Goal: Navigation & Orientation: Find specific page/section

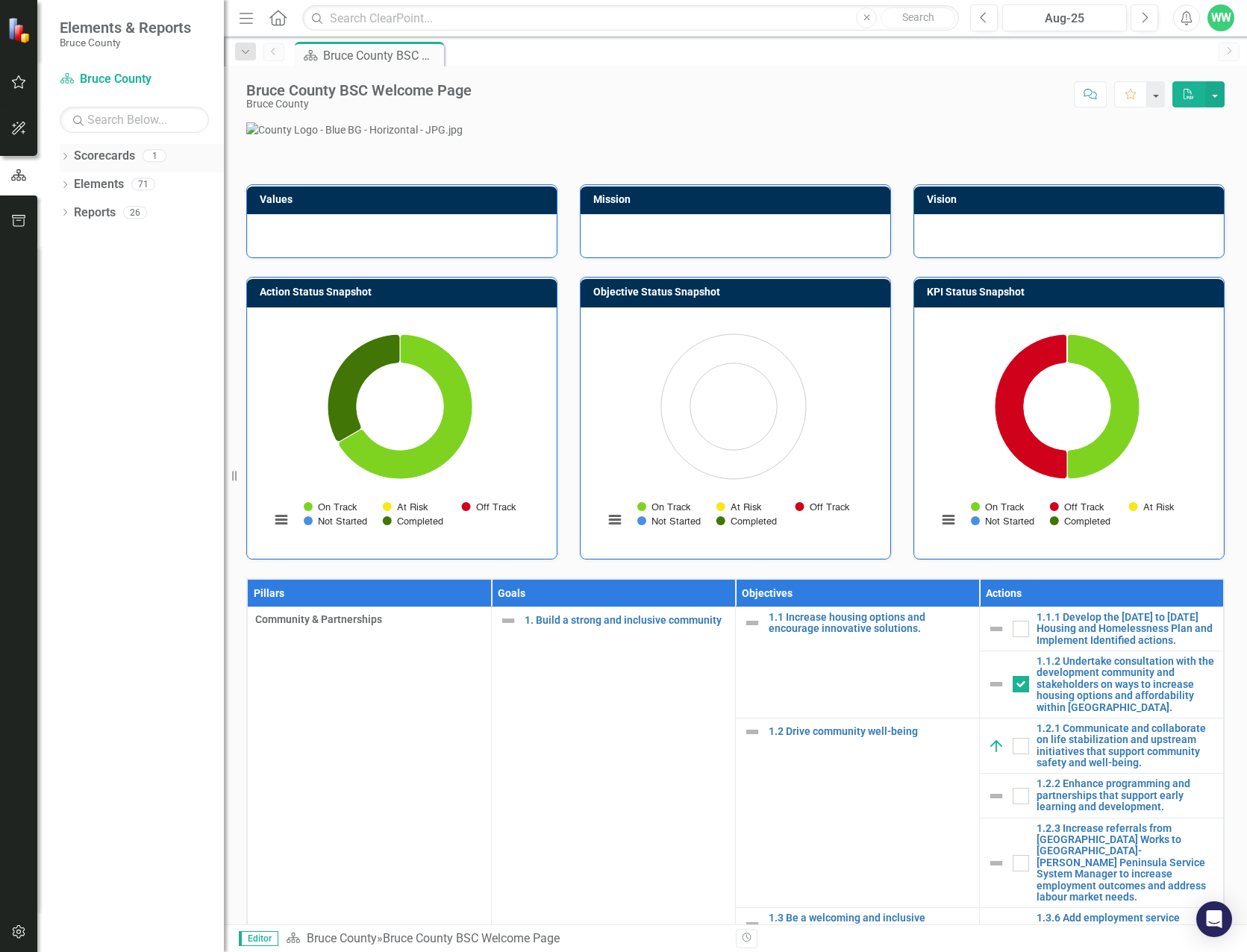
click at [62, 165] on div "Dropdown Scorecards 1" at bounding box center [141, 158] width 164 height 28
click at [63, 154] on icon "Dropdown" at bounding box center [65, 158] width 11 height 8
click at [67, 206] on div "Dropdown Elements 71" at bounding box center [141, 215] width 164 height 28
click at [63, 216] on icon "Dropdown" at bounding box center [65, 213] width 11 height 8
click at [62, 326] on icon "Dropdown" at bounding box center [65, 327] width 11 height 8
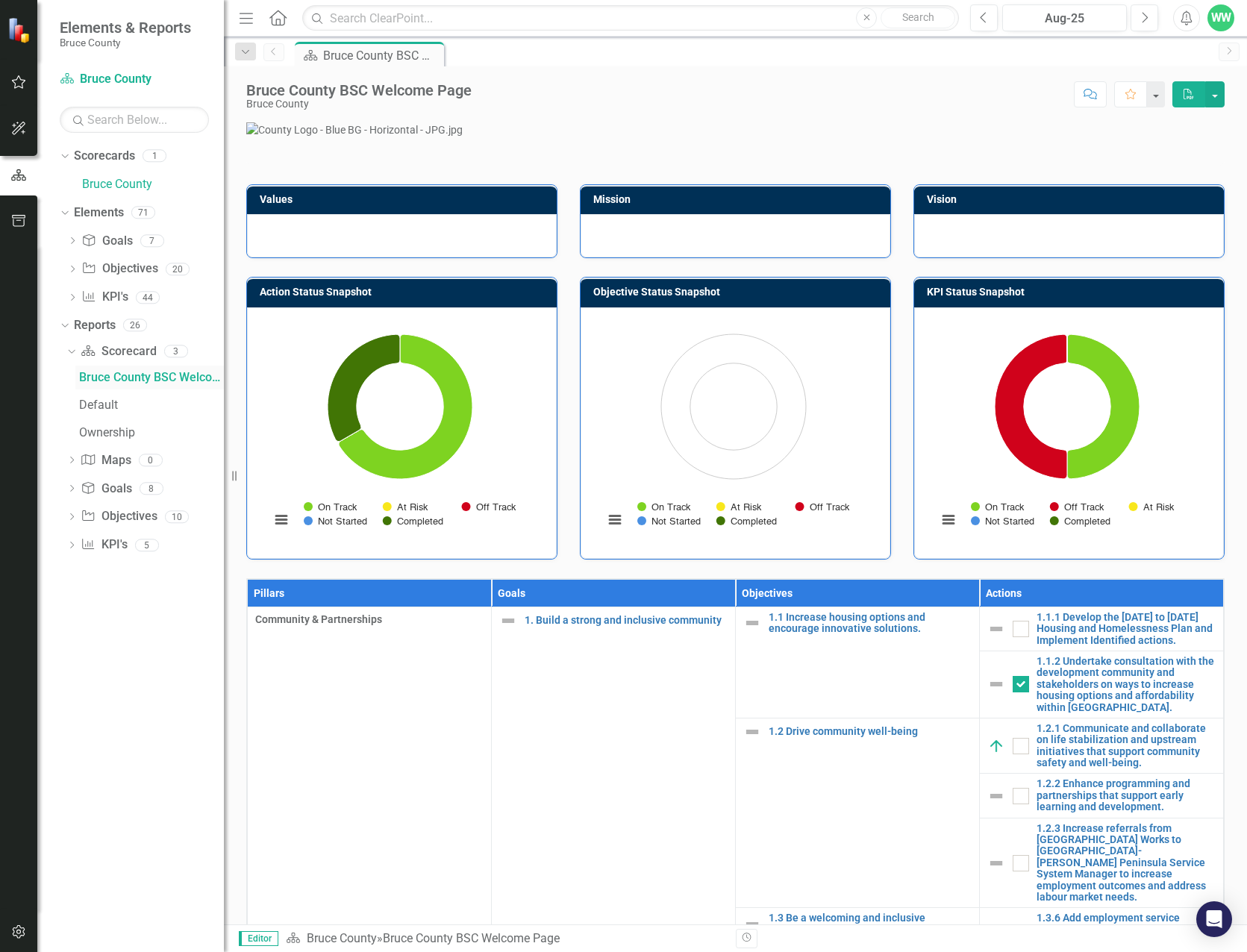
click at [106, 374] on div "Bruce County BSC Welcome Page" at bounding box center [151, 377] width 145 height 14
click at [24, 80] on icon "button" at bounding box center [18, 82] width 15 height 12
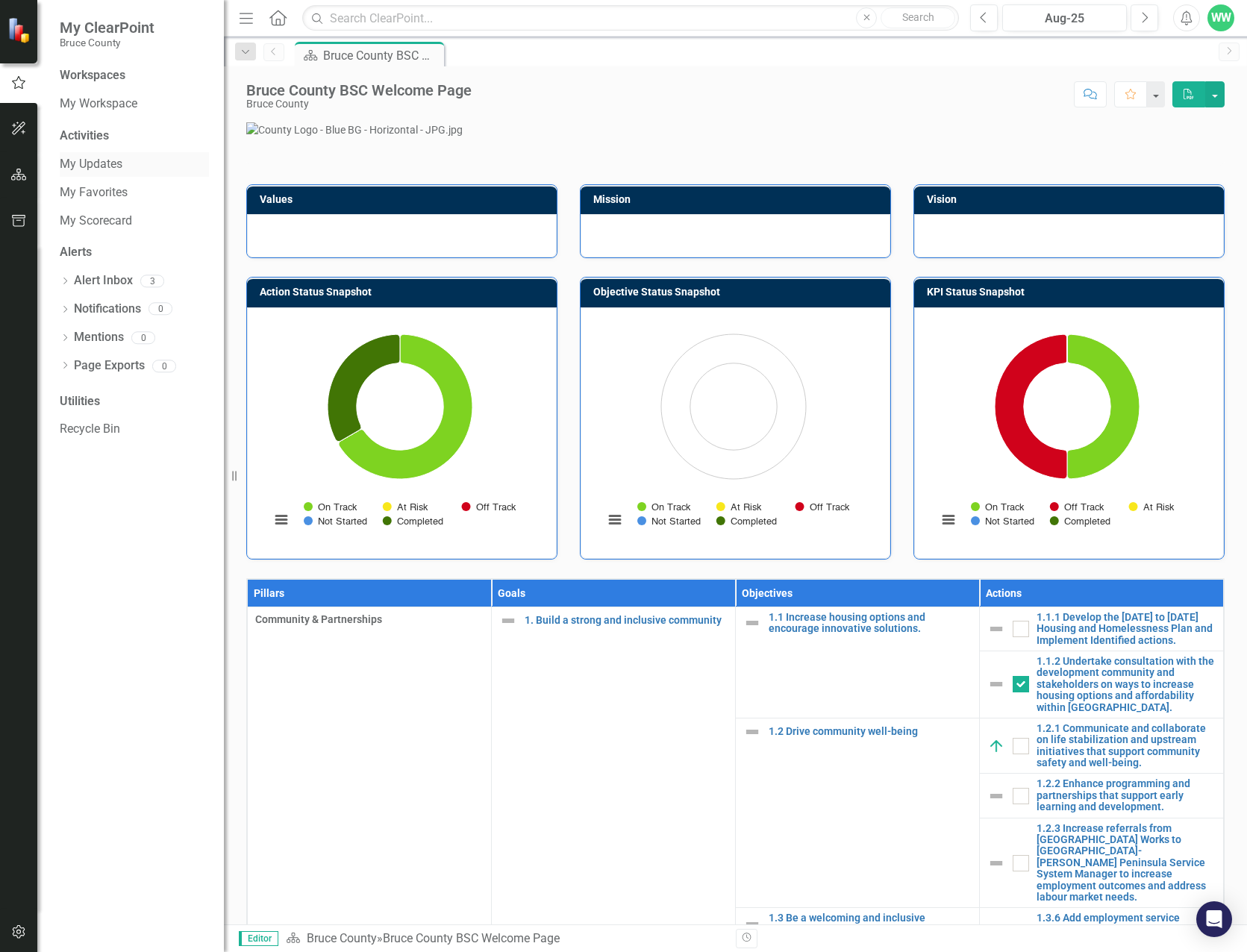
click at [96, 167] on link "My Updates" at bounding box center [134, 164] width 150 height 17
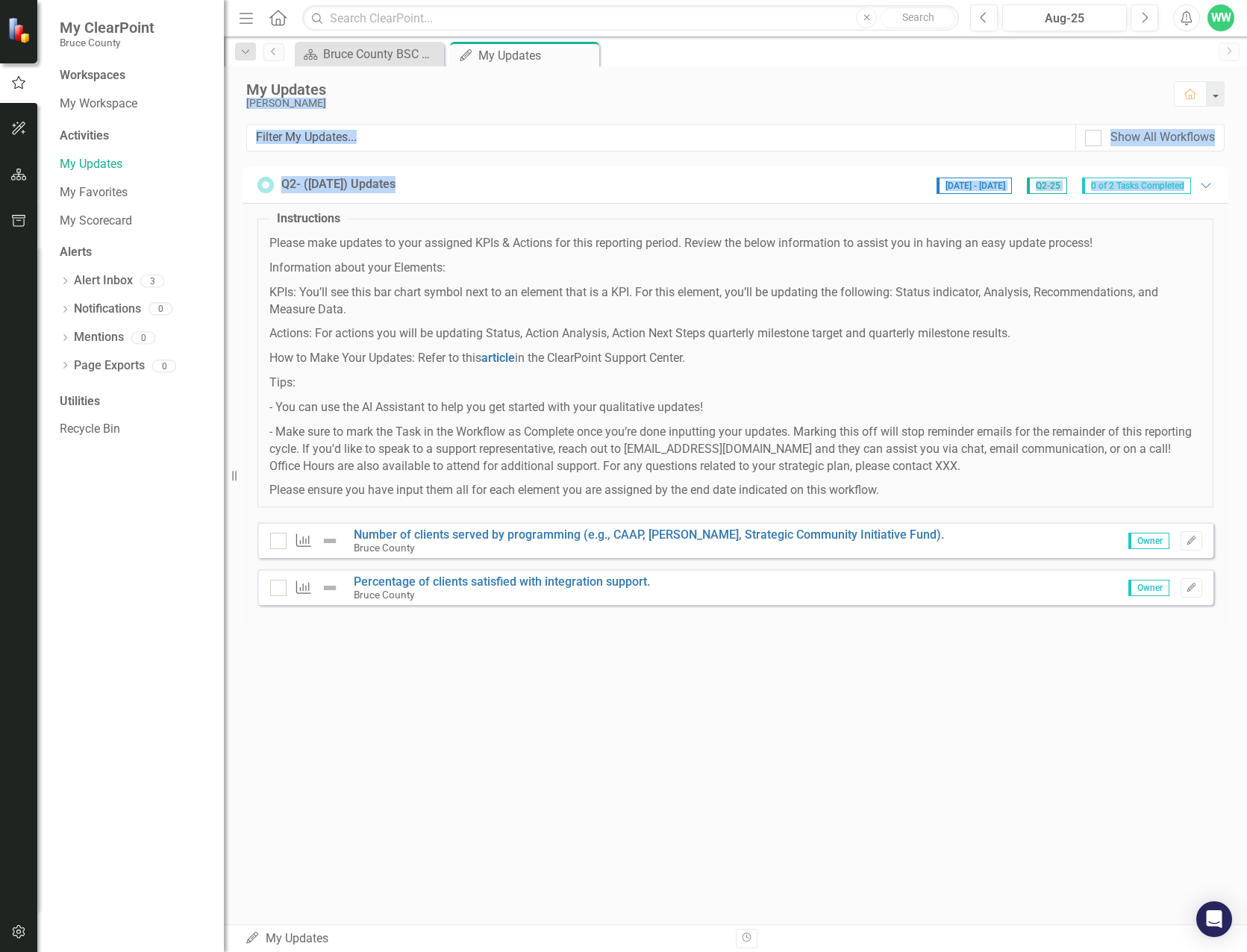
drag, startPoint x: 1025, startPoint y: 91, endPoint x: 1430, endPoint y: 182, distance: 415.1
click at [1246, 182] on html "My ClearPoint Bruce County Workspaces My Workspace Activities My Updates My Fav…" at bounding box center [624, 476] width 1247 height 952
